Goal: Task Accomplishment & Management: Manage account settings

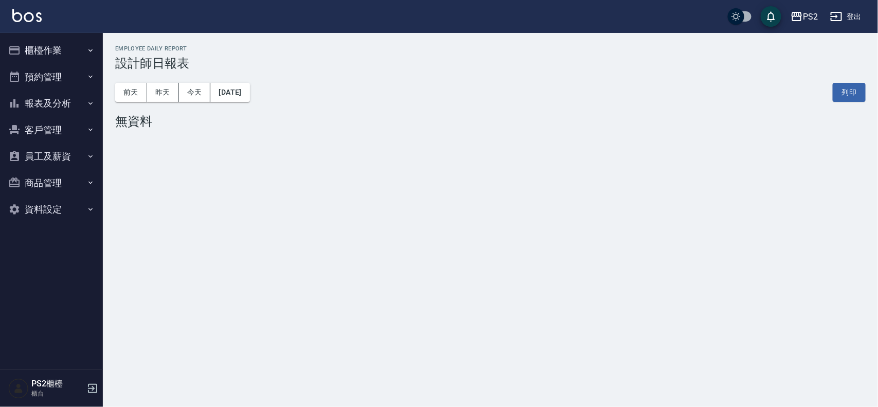
click at [73, 49] on button "櫃檯作業" at bounding box center [51, 50] width 95 height 27
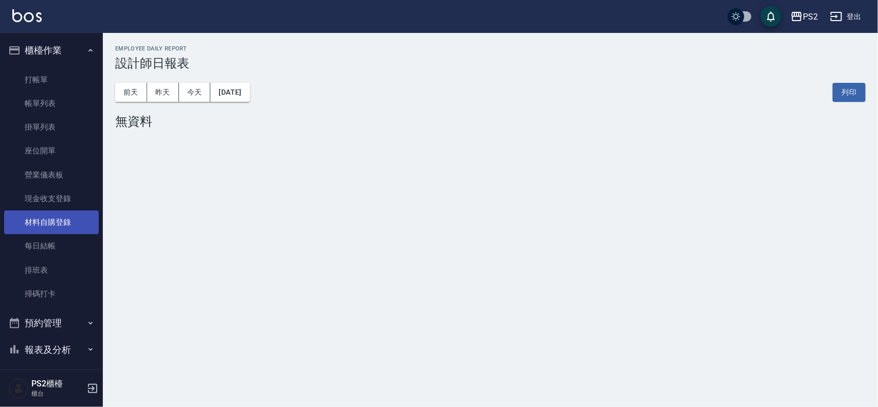
click at [72, 216] on link "材料自購登錄" at bounding box center [51, 222] width 95 height 24
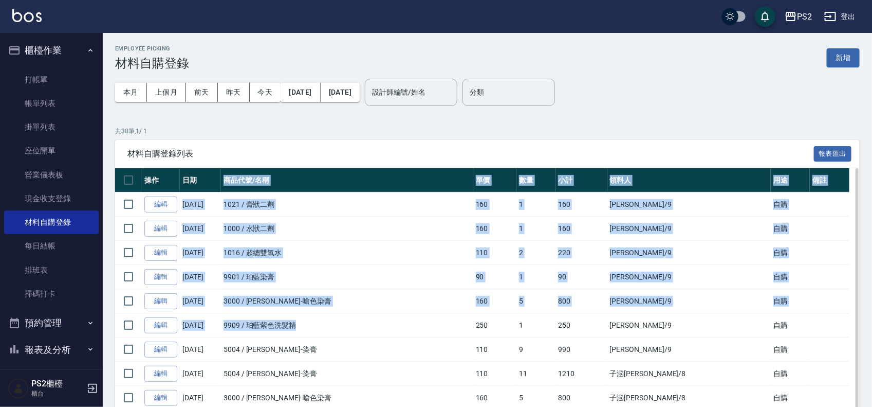
drag, startPoint x: 301, startPoint y: 329, endPoint x: 211, endPoint y: 188, distance: 167.1
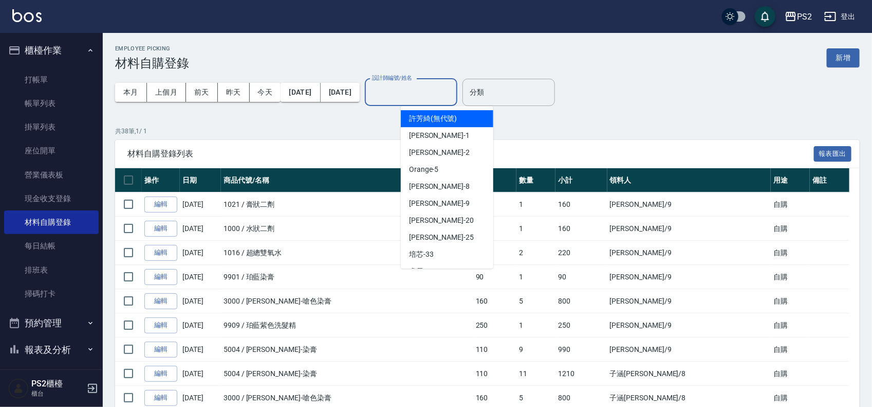
click at [448, 94] on input "設計師編號/姓名" at bounding box center [411, 92] width 83 height 18
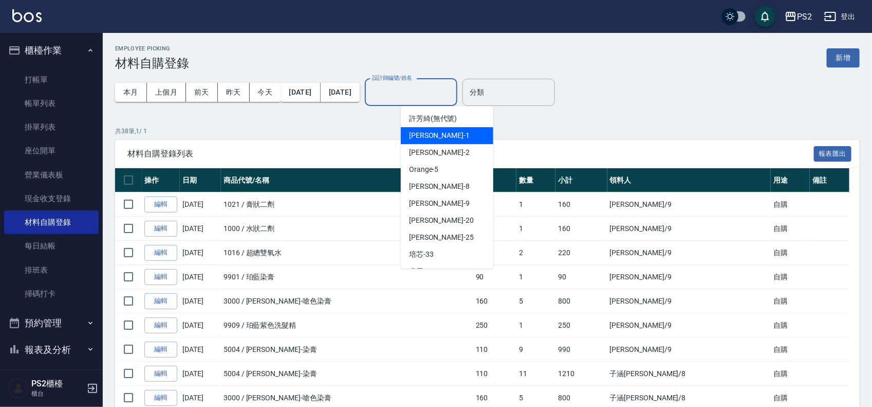
click at [442, 138] on div "Polly -1" at bounding box center [447, 135] width 93 height 17
type input "Polly-1"
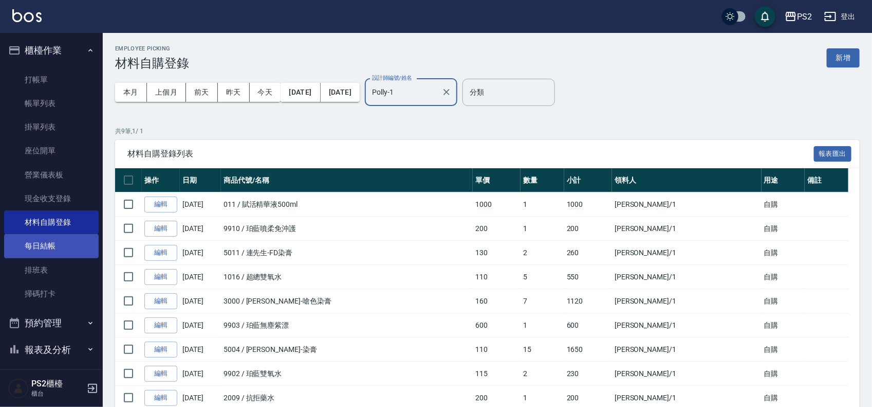
click at [60, 243] on link "每日結帳" at bounding box center [51, 246] width 95 height 24
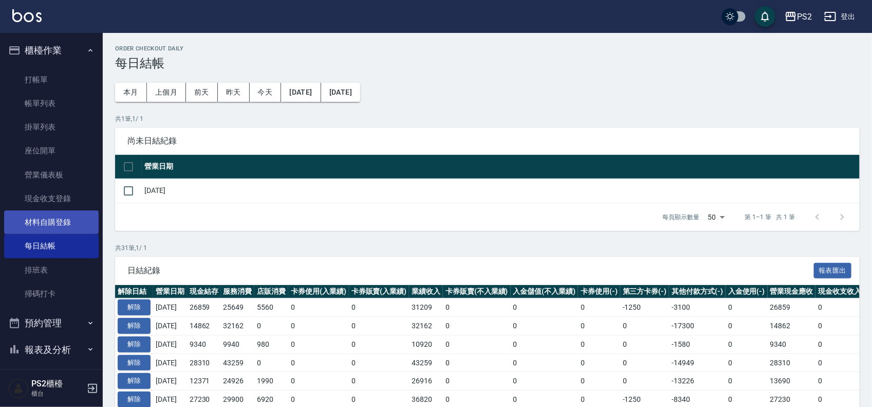
click at [58, 222] on link "材料自購登錄" at bounding box center [51, 222] width 95 height 24
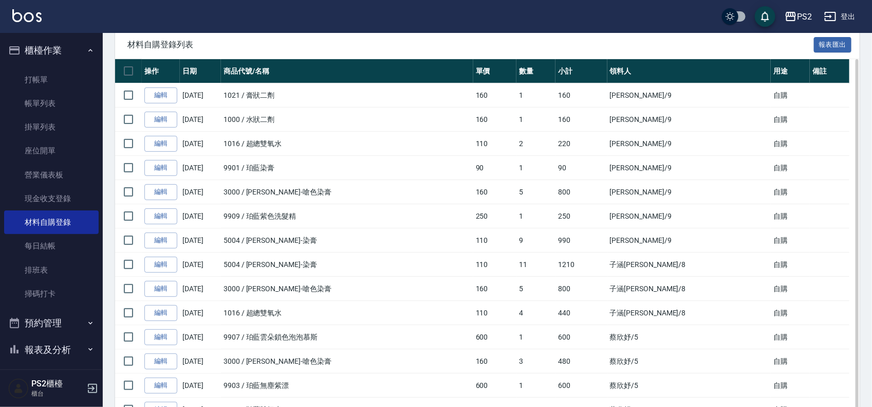
scroll to position [129, 0]
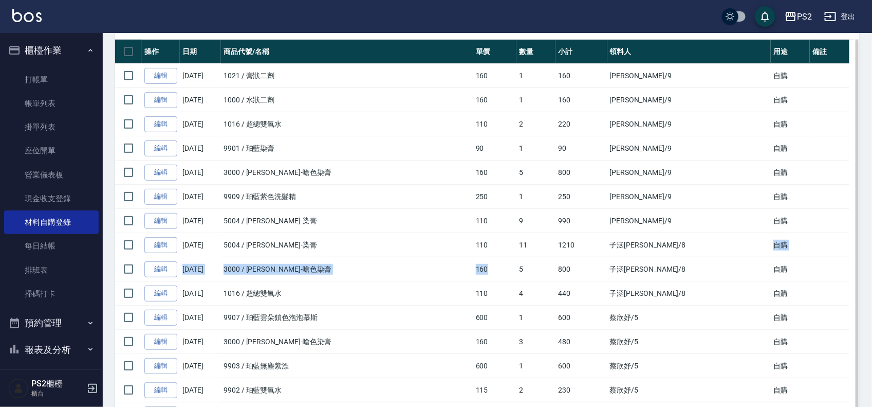
drag, startPoint x: 694, startPoint y: 246, endPoint x: 536, endPoint y: 270, distance: 160.2
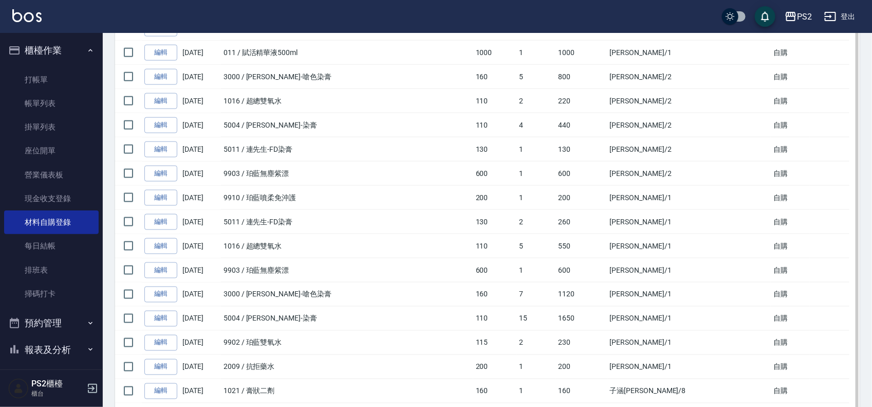
scroll to position [761, 0]
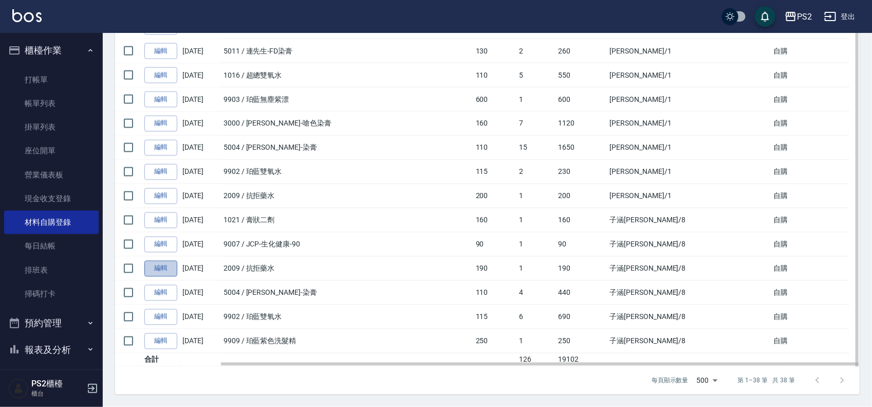
click at [163, 263] on link "編輯" at bounding box center [160, 269] width 33 height 16
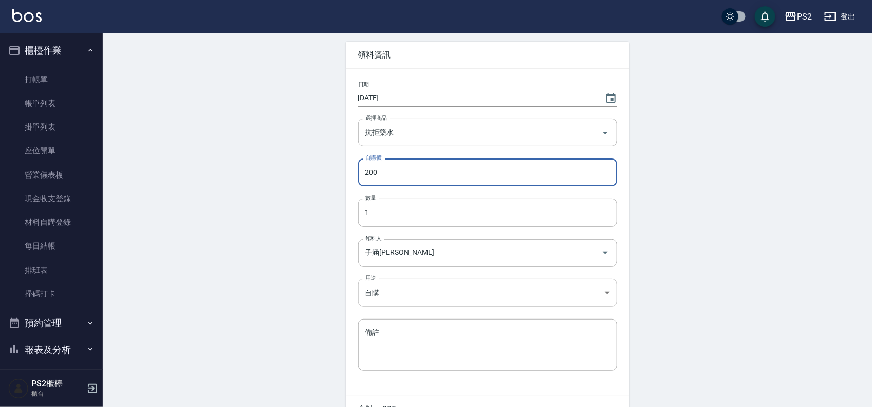
type input "200"
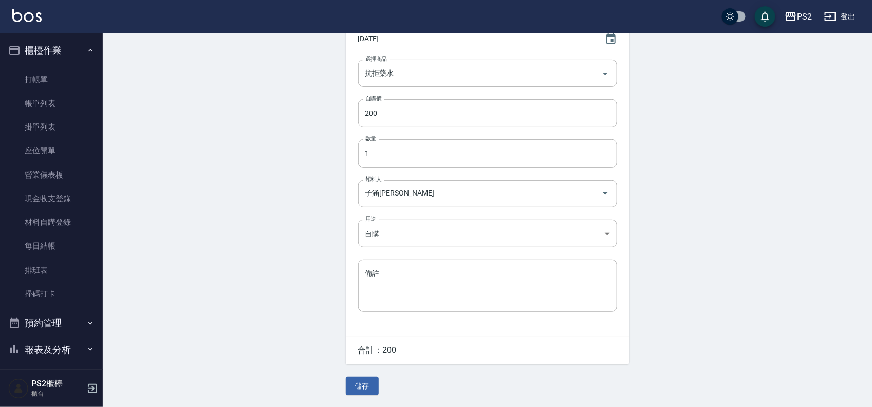
scroll to position [102, 0]
click at [354, 388] on button "儲存" at bounding box center [362, 385] width 33 height 19
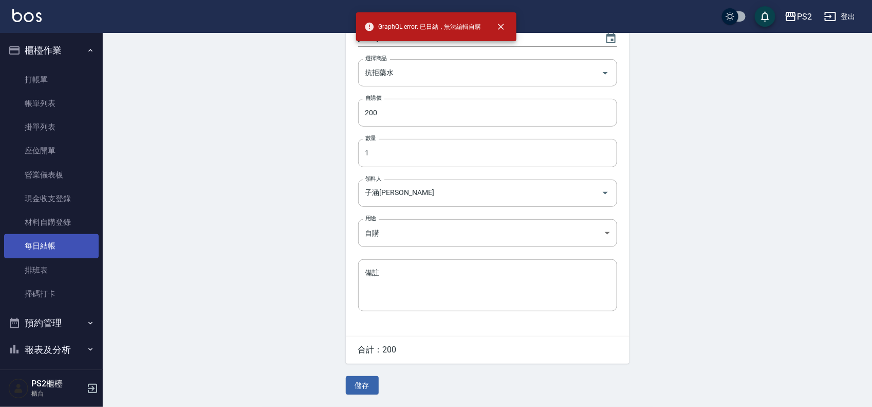
click at [49, 247] on link "每日結帳" at bounding box center [51, 246] width 95 height 24
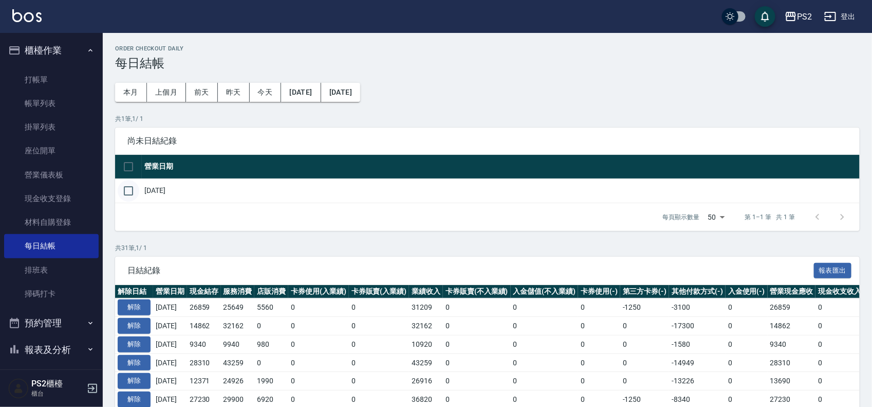
drag, startPoint x: 124, startPoint y: 189, endPoint x: 169, endPoint y: 210, distance: 49.0
click at [125, 189] on input "checkbox" at bounding box center [129, 191] width 22 height 22
checkbox input "true"
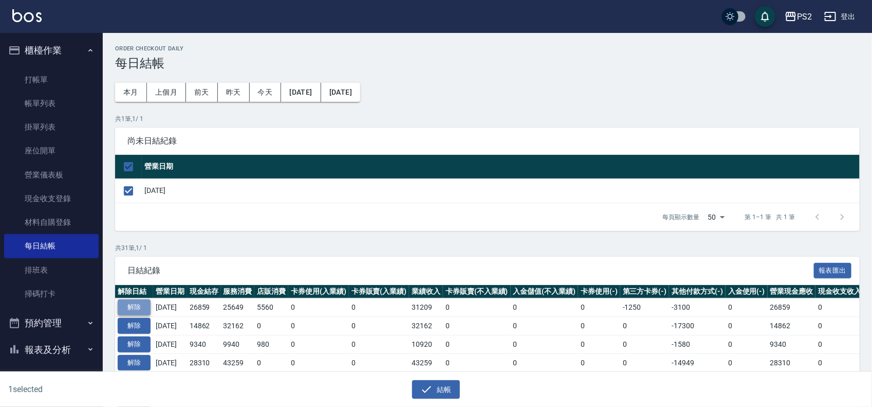
click at [140, 309] on button "解除" at bounding box center [134, 307] width 33 height 16
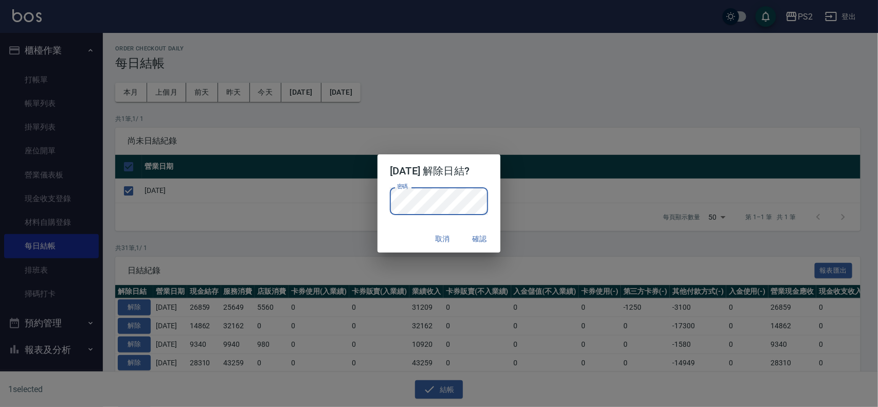
click at [397, 240] on div "取消 確認" at bounding box center [438, 238] width 122 height 27
click at [485, 235] on button "確認" at bounding box center [479, 238] width 33 height 19
